Goal: Transaction & Acquisition: Purchase product/service

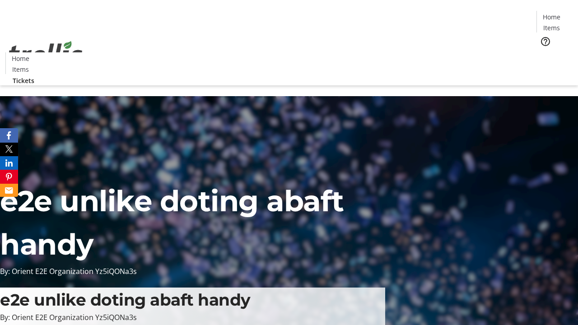
click at [543, 52] on span "Tickets" at bounding box center [554, 56] width 22 height 9
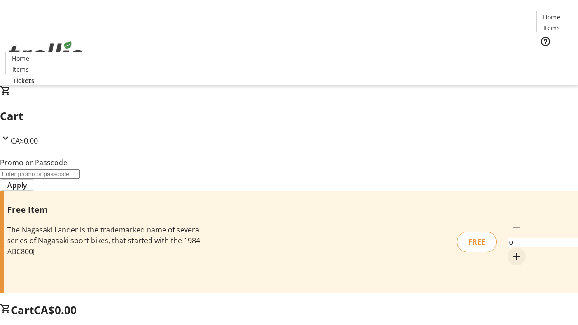
click at [511, 251] on mat-icon "Increment by one" at bounding box center [516, 256] width 11 height 11
type input "1"
